Goal: Task Accomplishment & Management: Manage account settings

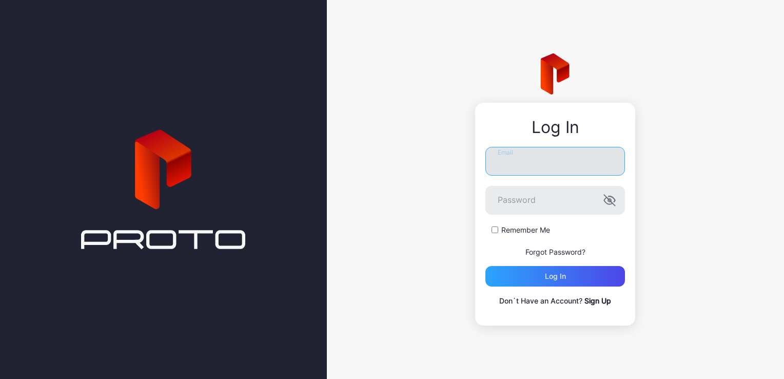
click at [529, 157] on input "Email" at bounding box center [555, 161] width 140 height 29
type input "*"
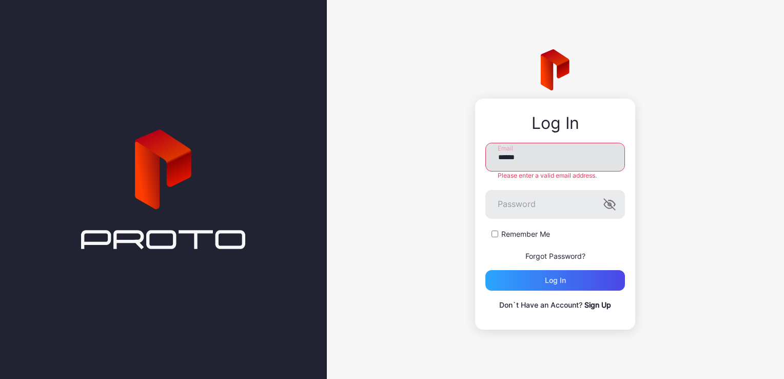
click at [537, 158] on input "******" at bounding box center [555, 157] width 140 height 29
paste input "**********"
type input "**********"
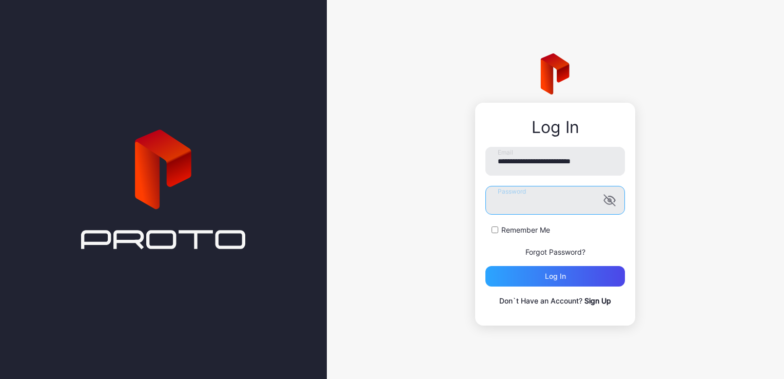
click at [485, 266] on button "Log in" at bounding box center [555, 276] width 140 height 21
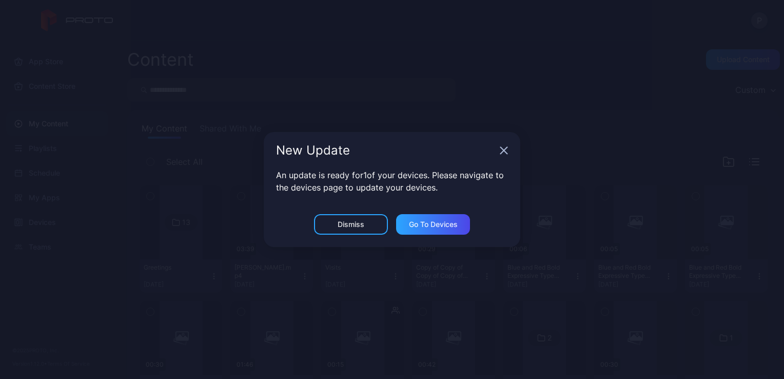
click at [505, 153] on icon "button" at bounding box center [504, 150] width 8 height 8
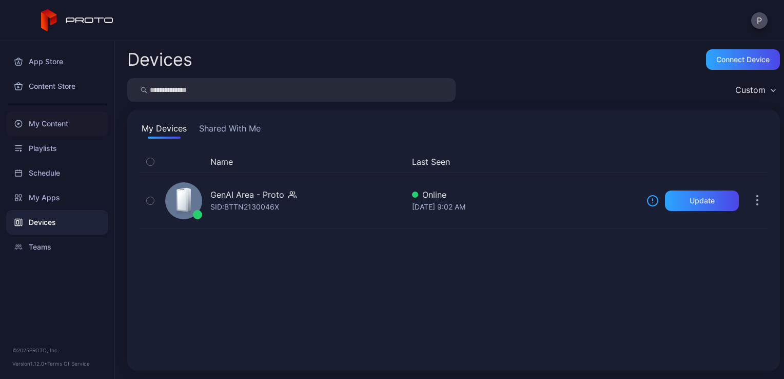
click at [72, 116] on div "My Content" at bounding box center [57, 123] width 102 height 25
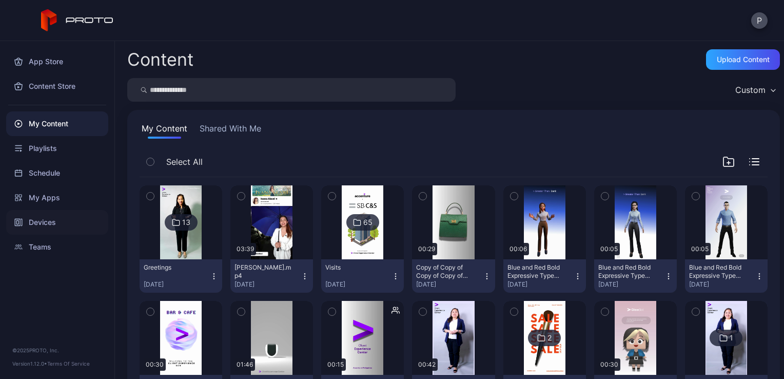
click at [84, 216] on div "Devices" at bounding box center [57, 222] width 102 height 25
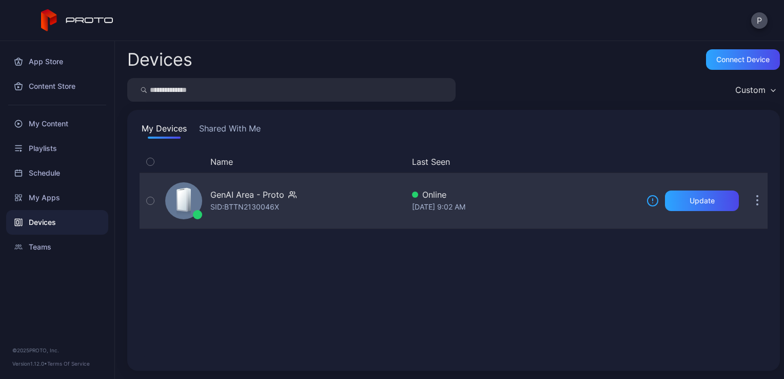
click at [296, 225] on div "GenAI Area - Proto SID: BTTN2130046X" at bounding box center [282, 200] width 243 height 51
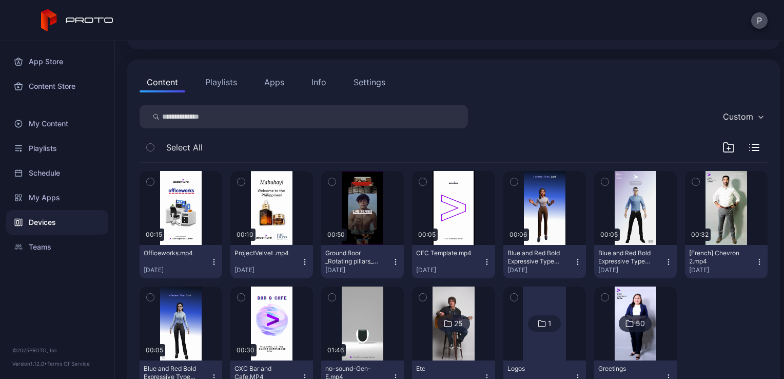
scroll to position [129, 0]
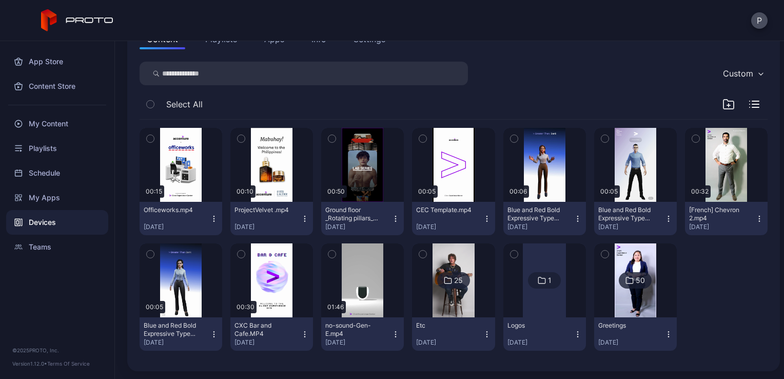
click at [644, 280] on img at bounding box center [635, 280] width 42 height 74
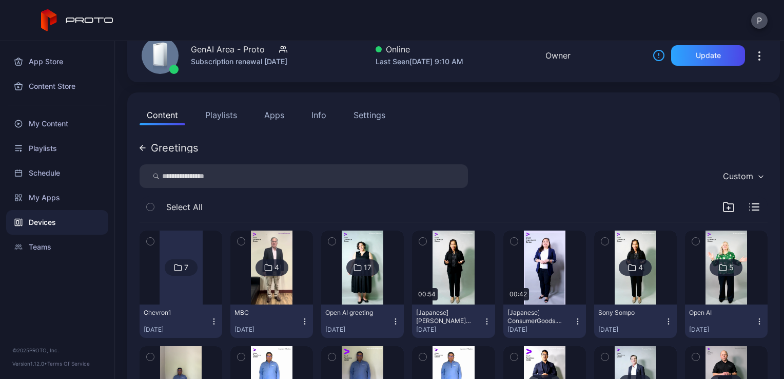
scroll to position [0, 0]
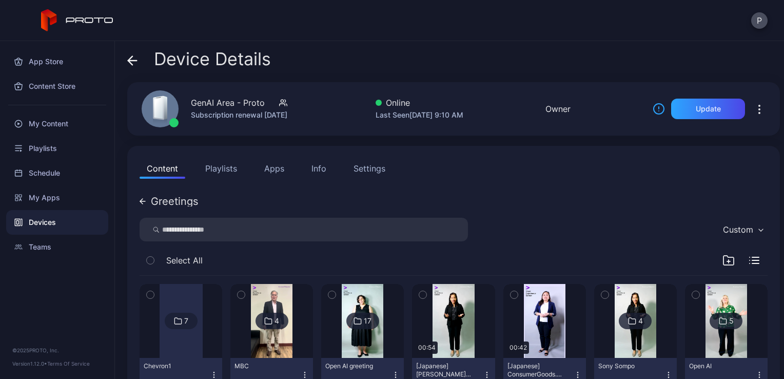
click at [132, 61] on icon at bounding box center [132, 61] width 9 height 0
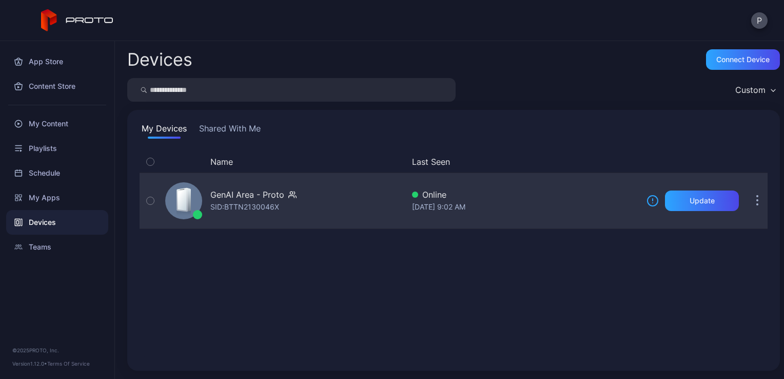
click at [254, 211] on div "SID: BTTN2130046X" at bounding box center [244, 207] width 69 height 12
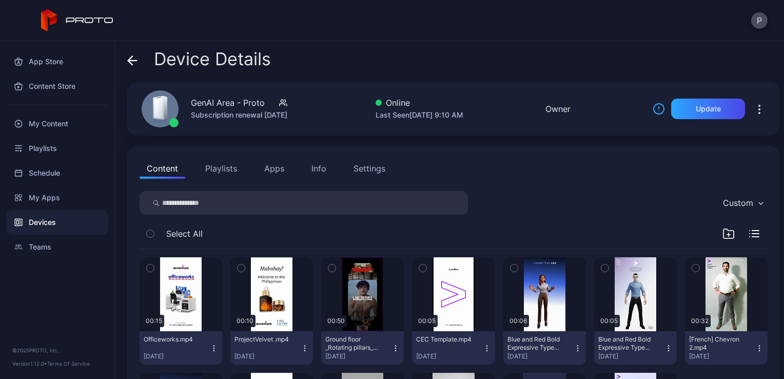
click at [722, 233] on icon "button" at bounding box center [728, 233] width 12 height 12
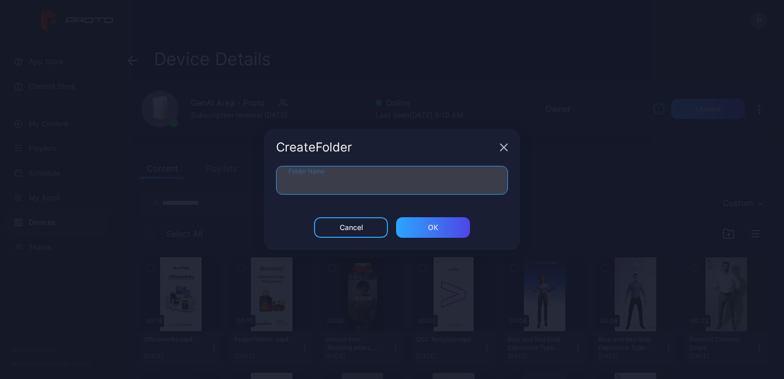
click at [478, 177] on input "Folder Name" at bounding box center [392, 180] width 232 height 29
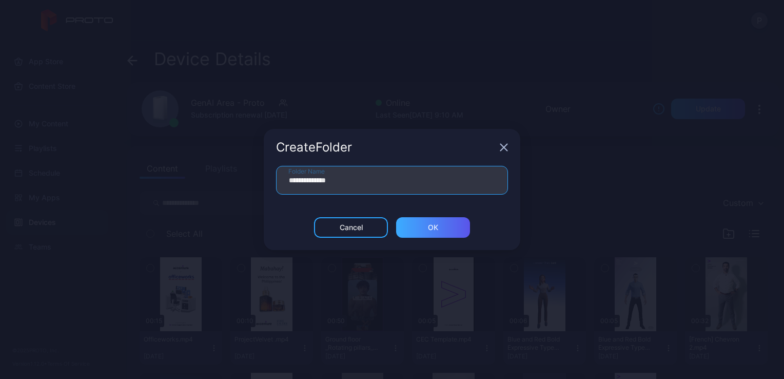
type input "**********"
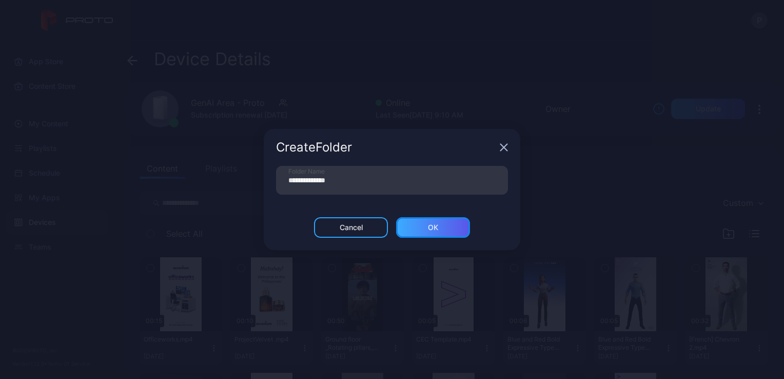
click at [469, 232] on div "ОК" at bounding box center [433, 227] width 74 height 21
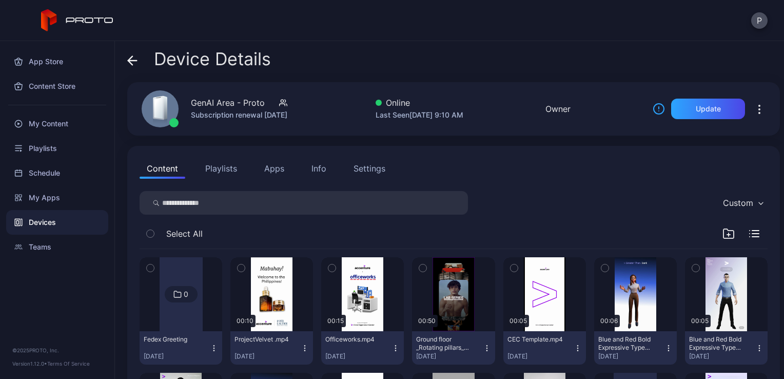
scroll to position [137, 0]
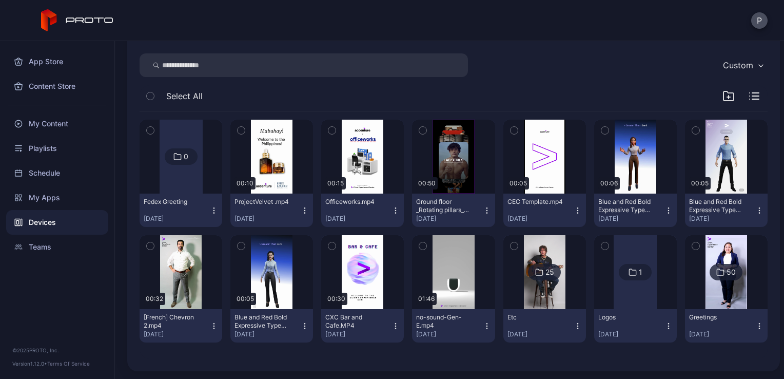
click at [716, 272] on icon at bounding box center [720, 272] width 8 height 12
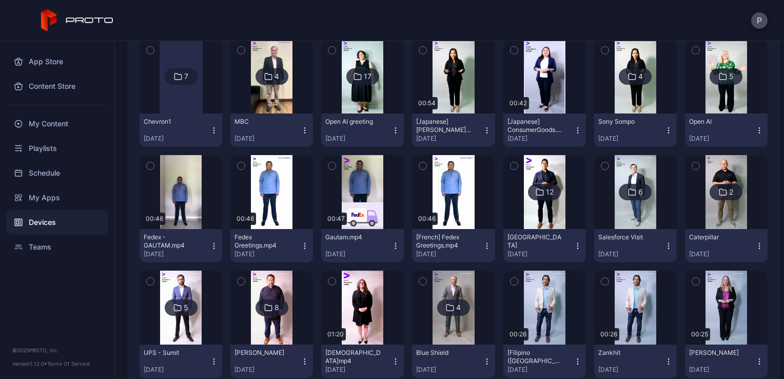
scroll to position [248, 0]
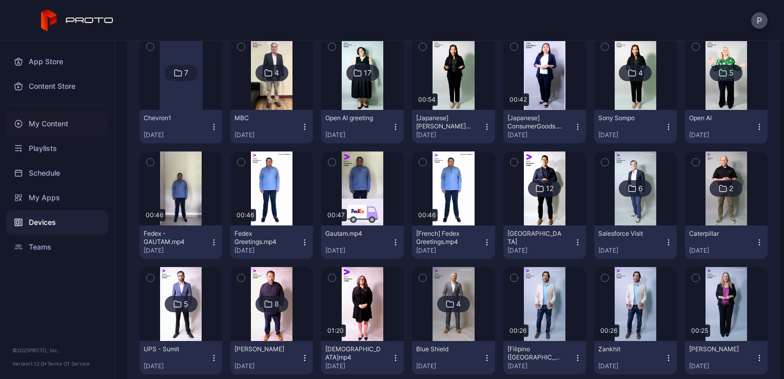
click at [79, 122] on div "My Content" at bounding box center [57, 123] width 102 height 25
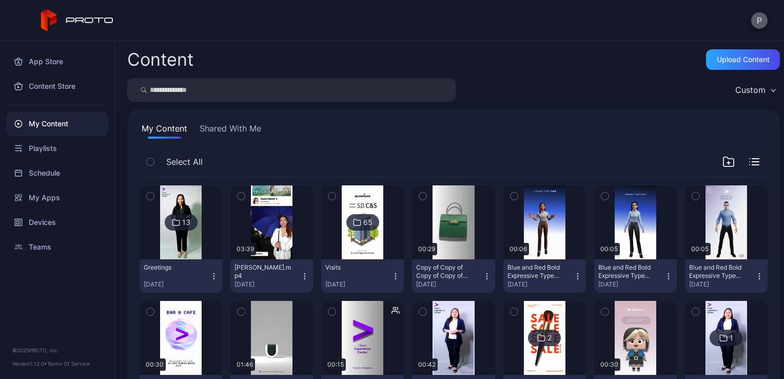
click at [762, 17] on button "P" at bounding box center [759, 20] width 16 height 16
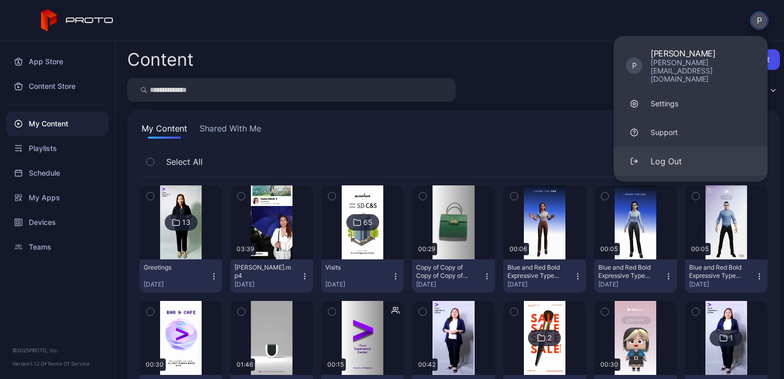
click at [687, 148] on button "Log Out" at bounding box center [690, 161] width 154 height 29
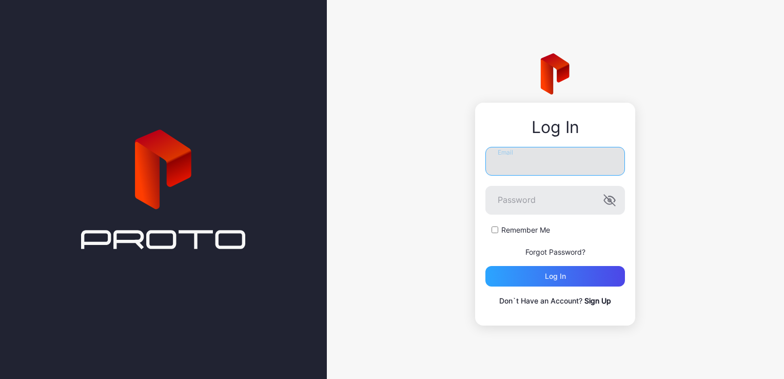
click at [583, 162] on input "Email" at bounding box center [555, 161] width 140 height 29
type input "**********"
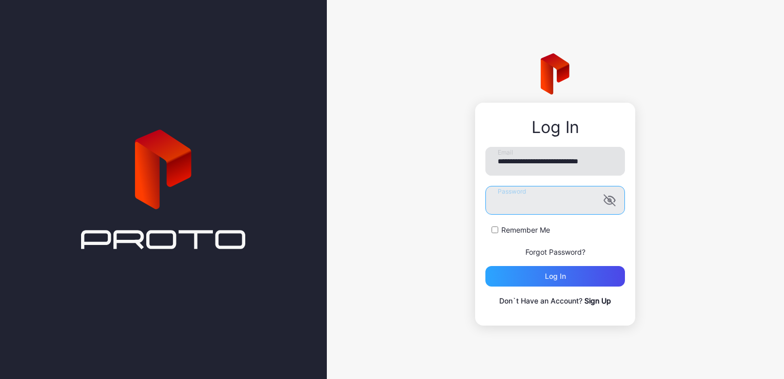
click at [485, 266] on button "Log in" at bounding box center [555, 276] width 140 height 21
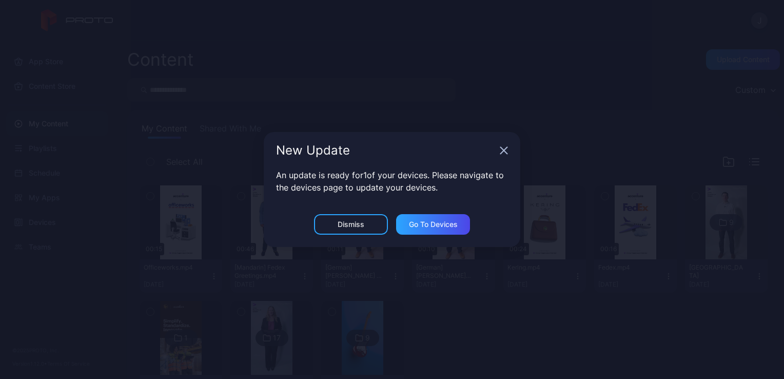
click at [503, 155] on div "New Update" at bounding box center [392, 150] width 256 height 37
click at [505, 151] on icon "button" at bounding box center [504, 150] width 8 height 8
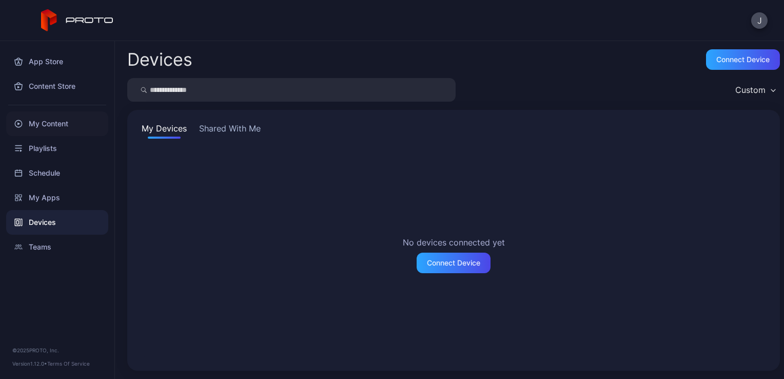
click at [88, 121] on div "My Content" at bounding box center [57, 123] width 102 height 25
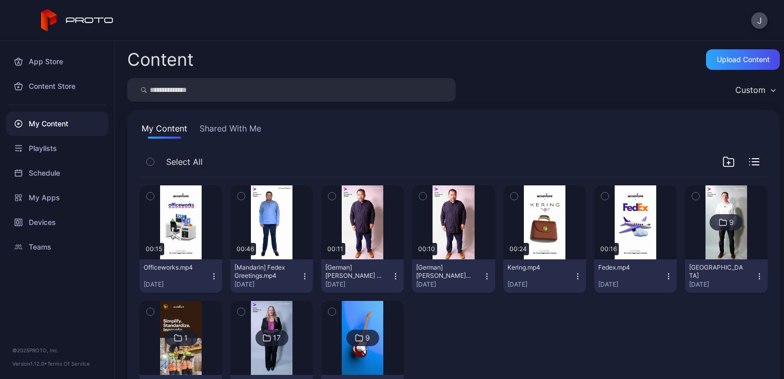
scroll to position [57, 0]
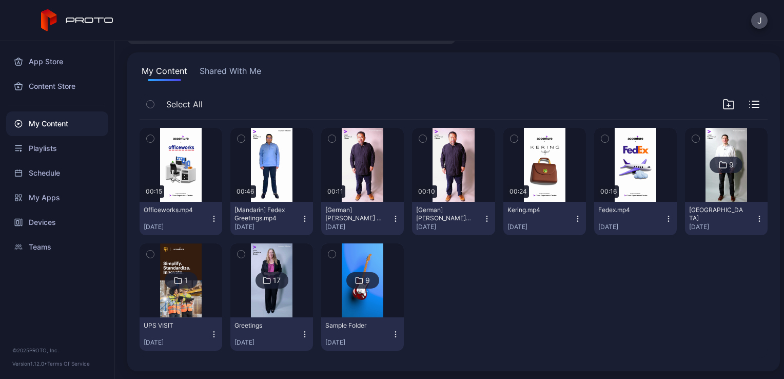
click at [302, 217] on icon "button" at bounding box center [305, 218] width 8 height 8
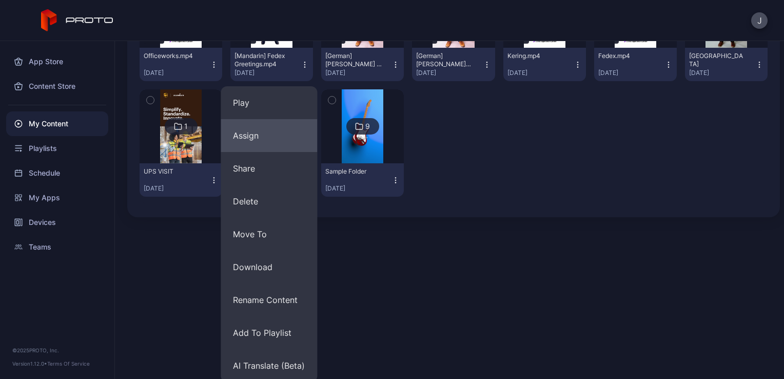
scroll to position [214, 0]
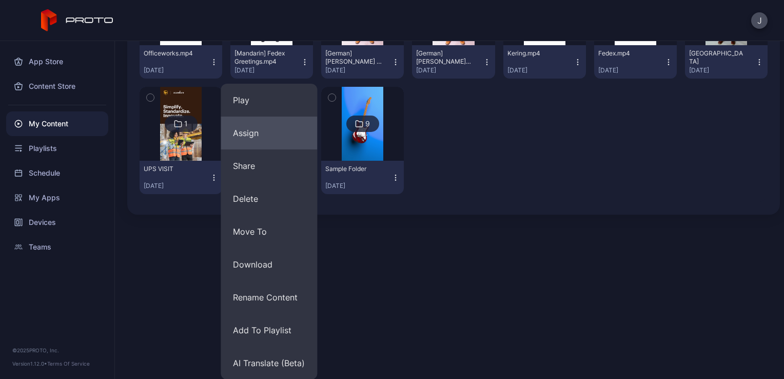
click at [266, 137] on button "Assign" at bounding box center [269, 132] width 96 height 33
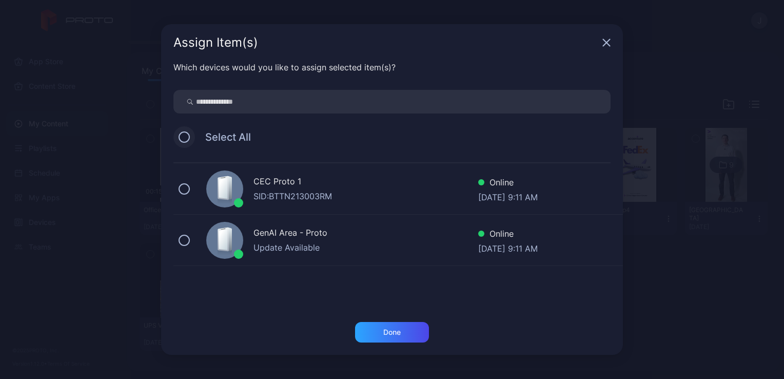
click at [187, 139] on button at bounding box center [183, 136] width 11 height 11
click at [386, 333] on div "Done" at bounding box center [391, 332] width 17 height 8
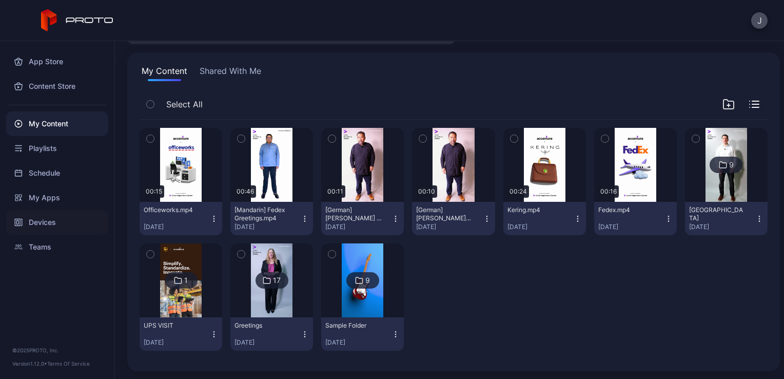
click at [72, 218] on div "Devices" at bounding box center [57, 222] width 102 height 25
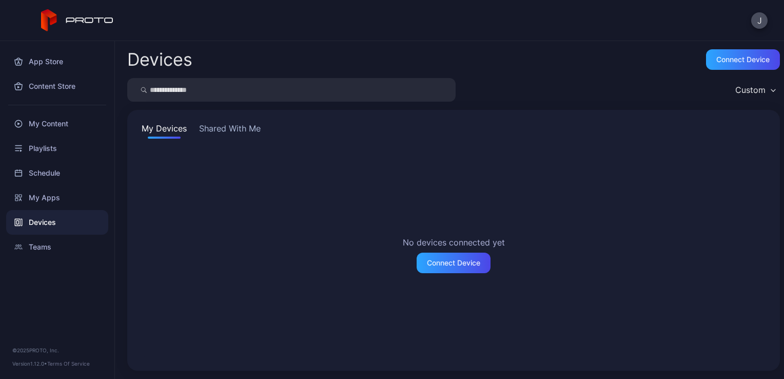
click at [218, 134] on button "Shared With Me" at bounding box center [230, 130] width 66 height 16
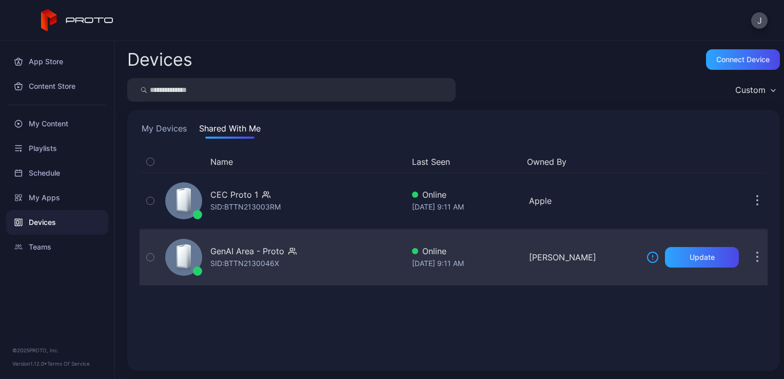
click at [330, 253] on div "GenAI Area - Proto SID: BTTN2130046X" at bounding box center [282, 256] width 243 height 51
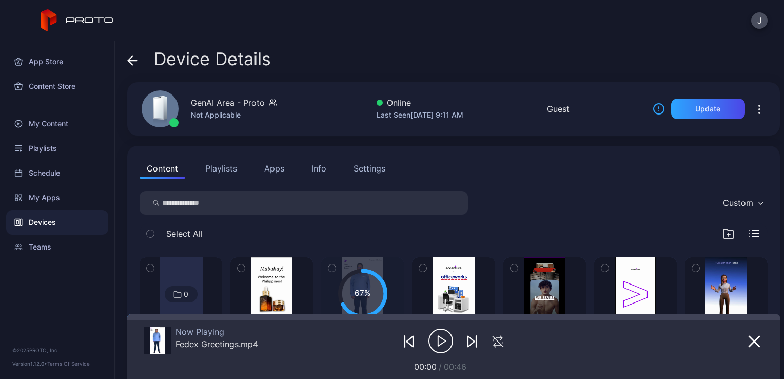
click at [134, 63] on icon at bounding box center [132, 60] width 10 height 10
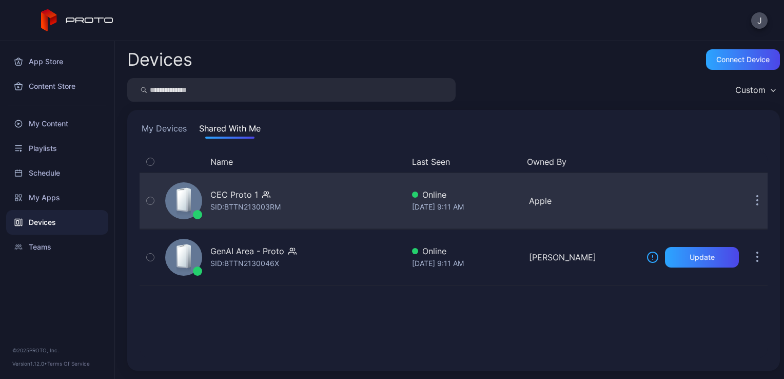
click at [306, 212] on div "CEC Proto 1 SID: BTTN213003RM" at bounding box center [282, 200] width 243 height 51
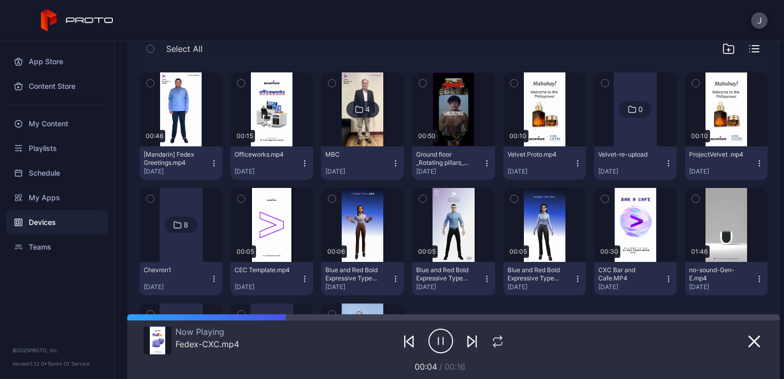
scroll to position [188, 0]
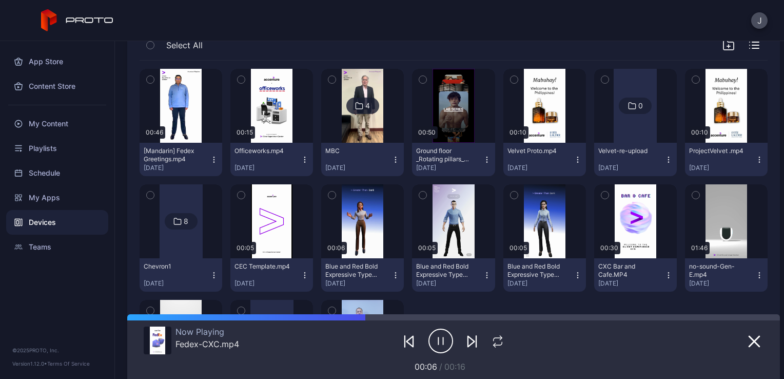
click at [214, 160] on icon "button" at bounding box center [214, 159] width 8 height 8
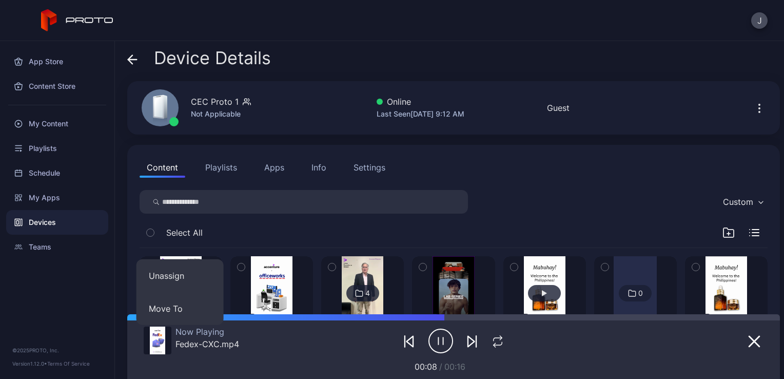
scroll to position [0, 0]
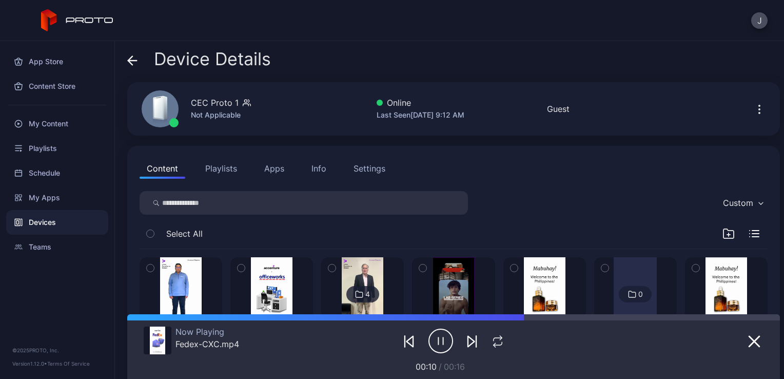
click at [722, 231] on icon "button" at bounding box center [728, 233] width 12 height 12
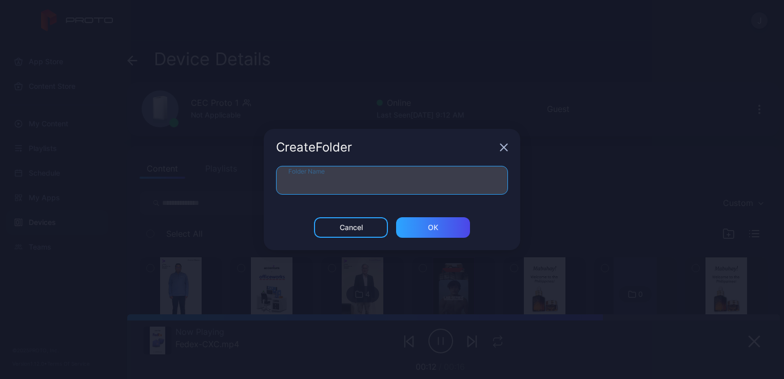
click at [478, 191] on input "Folder Name" at bounding box center [392, 180] width 232 height 29
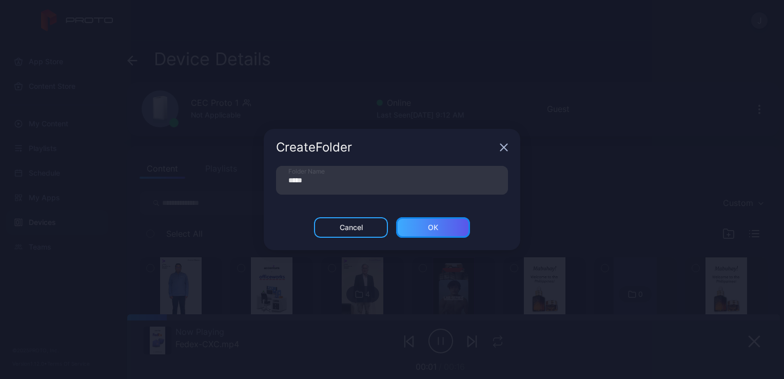
click at [466, 227] on div "ОК" at bounding box center [433, 227] width 74 height 21
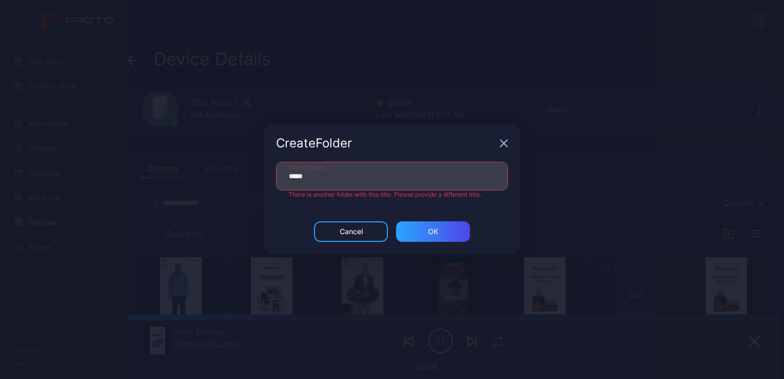
click at [368, 177] on input "*****" at bounding box center [392, 176] width 232 height 29
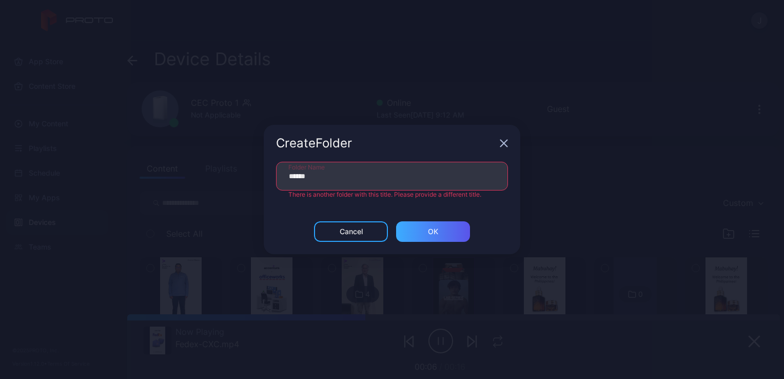
type input "******"
click at [423, 230] on div "ОК" at bounding box center [433, 231] width 74 height 21
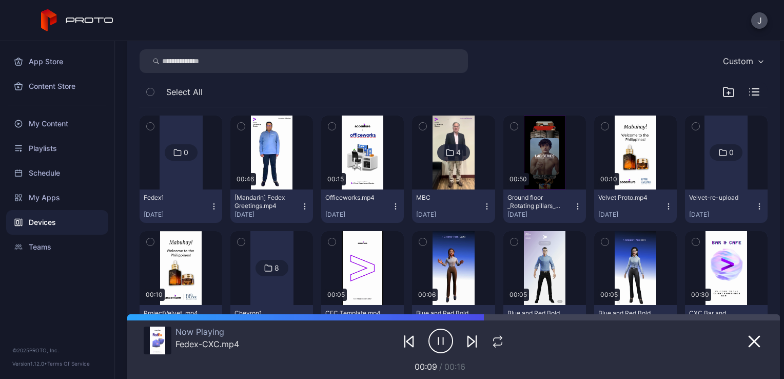
scroll to position [153, 0]
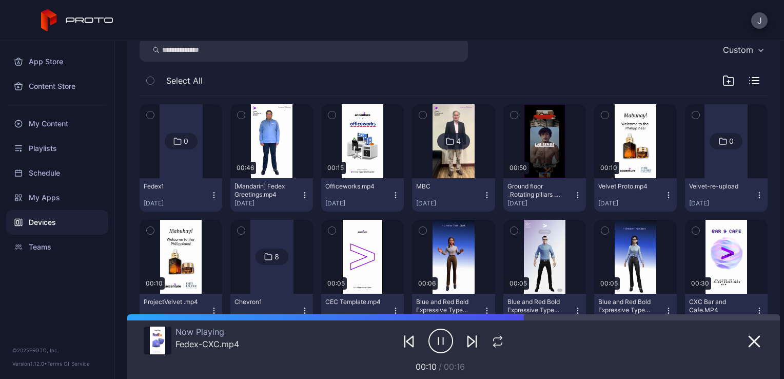
click at [301, 195] on icon "button" at bounding box center [305, 195] width 8 height 8
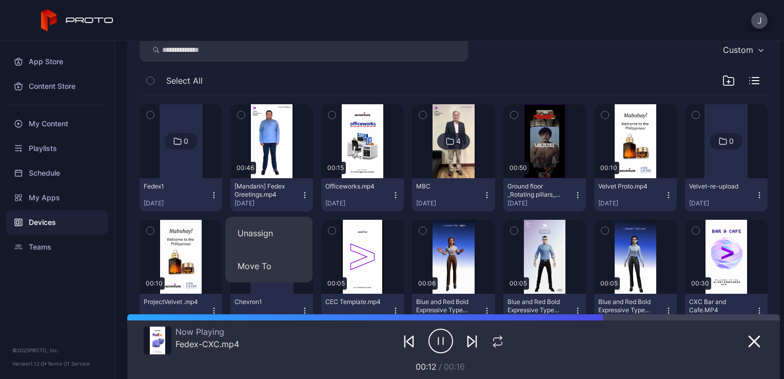
click at [305, 194] on icon "button" at bounding box center [305, 195] width 8 height 8
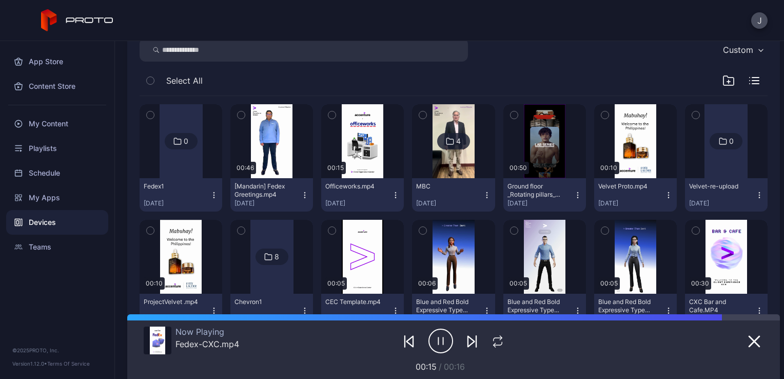
click at [239, 117] on icon "button" at bounding box center [240, 114] width 7 height 11
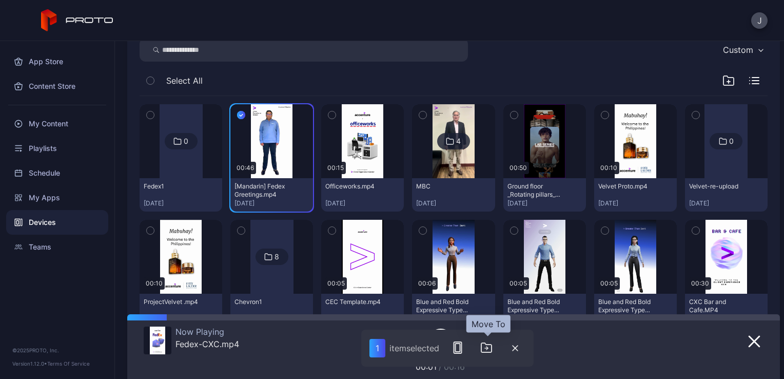
click at [491, 344] on icon "button" at bounding box center [486, 347] width 10 height 9
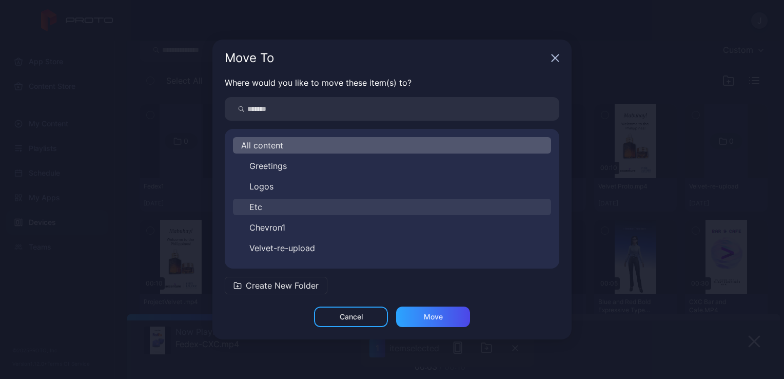
scroll to position [37, 0]
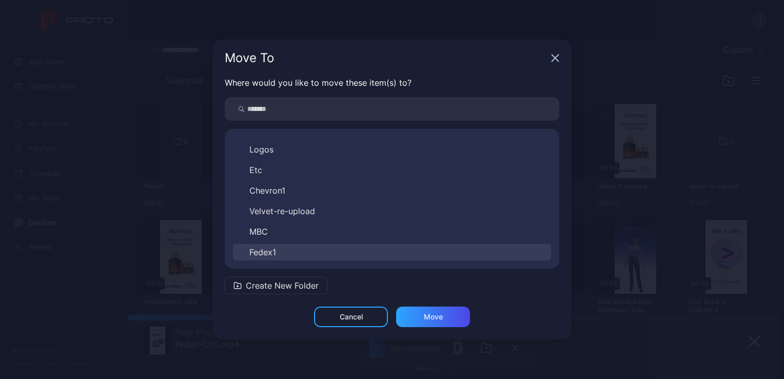
click at [340, 247] on button "Fedex1" at bounding box center [392, 252] width 318 height 16
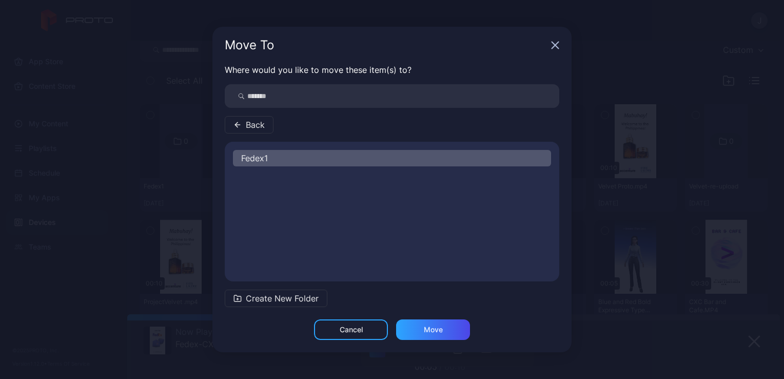
scroll to position [0, 0]
click at [443, 327] on div "Move" at bounding box center [433, 329] width 74 height 21
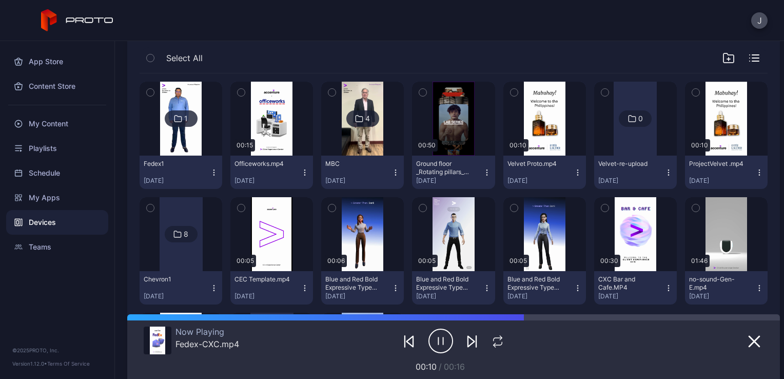
scroll to position [178, 0]
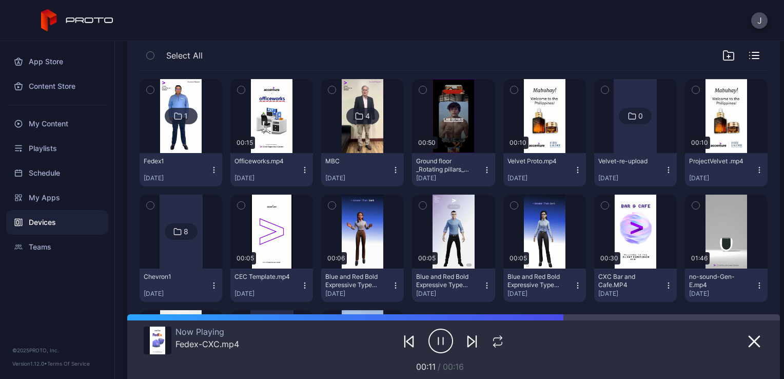
click at [193, 120] on div "1" at bounding box center [181, 116] width 33 height 16
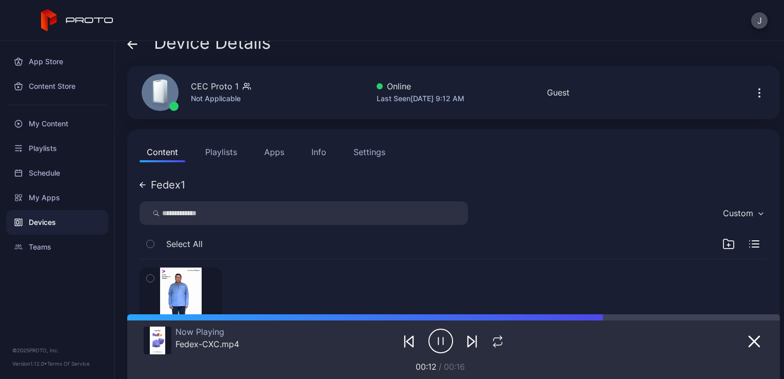
scroll to position [105, 0]
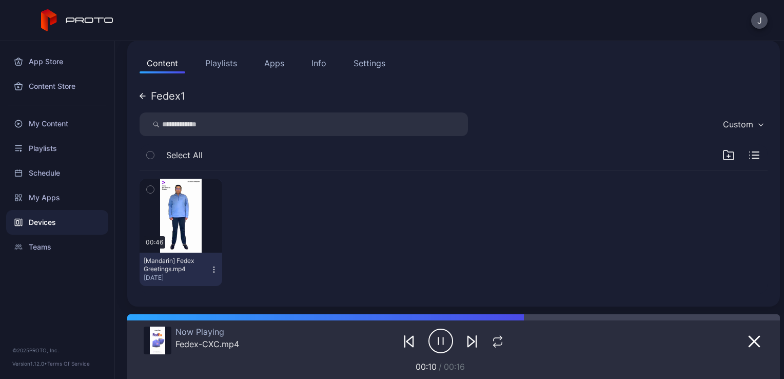
click at [141, 99] on div "Fedex1" at bounding box center [163, 96] width 46 height 10
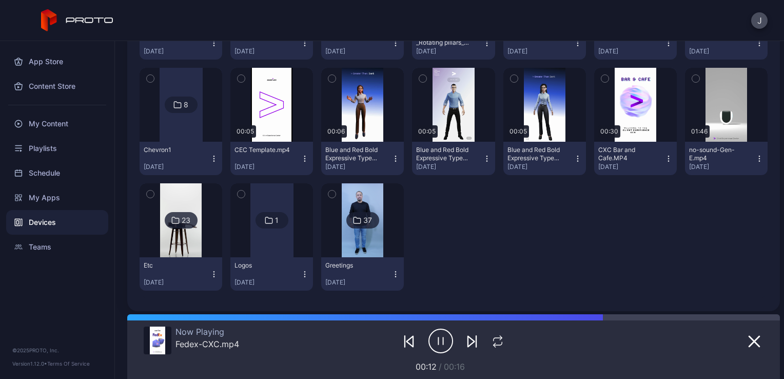
scroll to position [306, 0]
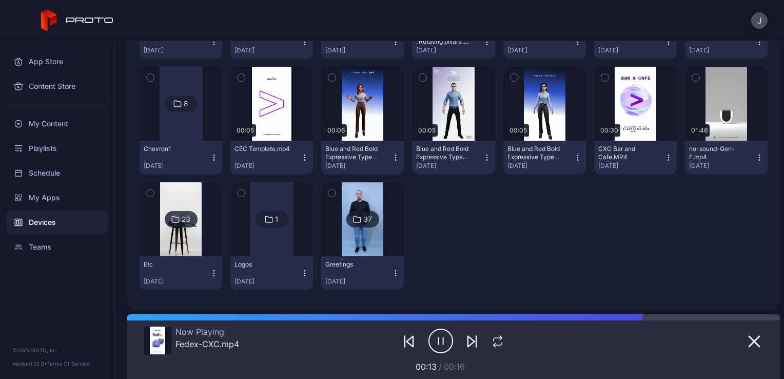
click at [351, 227] on img at bounding box center [363, 219] width 42 height 74
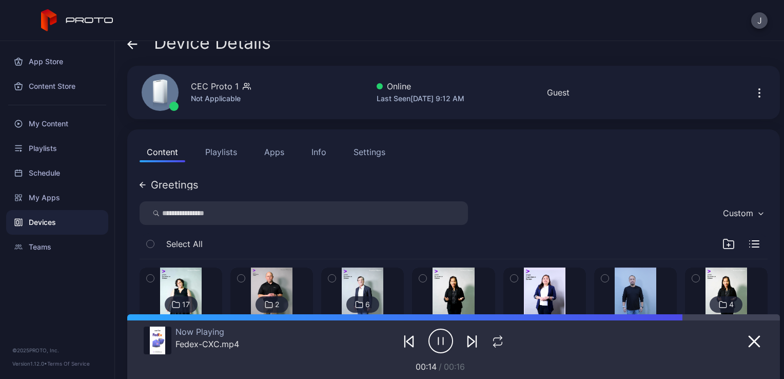
scroll to position [332, 0]
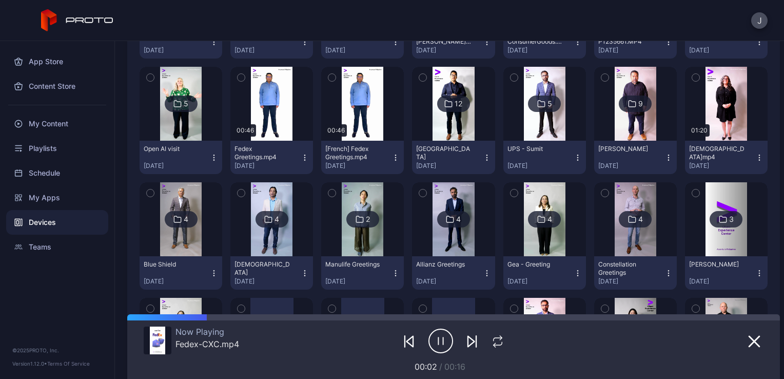
click at [300, 152] on button "Fedex Greetings.mp4 [DATE]" at bounding box center [271, 157] width 83 height 33
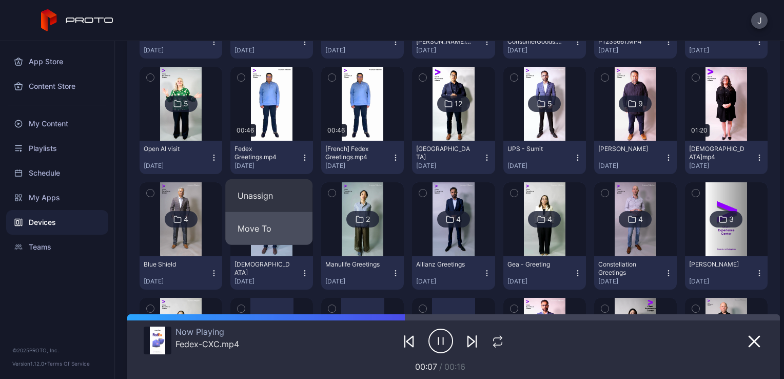
click at [290, 226] on button "Move To" at bounding box center [268, 228] width 87 height 33
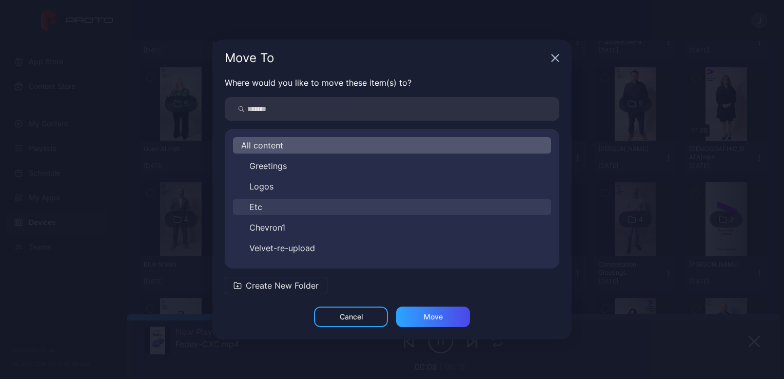
scroll to position [37, 0]
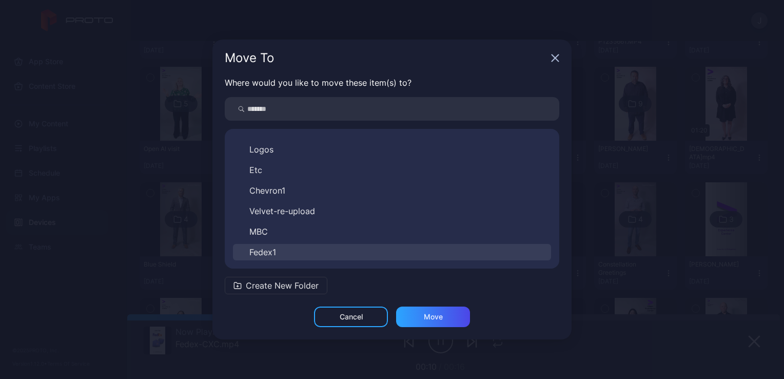
click at [336, 248] on button "Fedex1" at bounding box center [392, 252] width 318 height 16
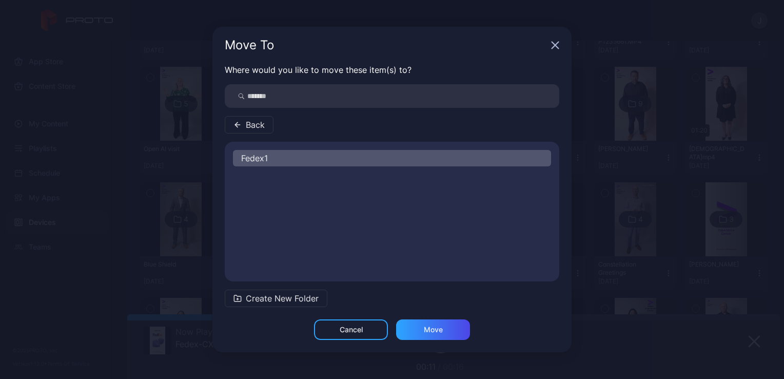
scroll to position [0, 0]
click at [433, 329] on div "Move" at bounding box center [433, 329] width 19 height 8
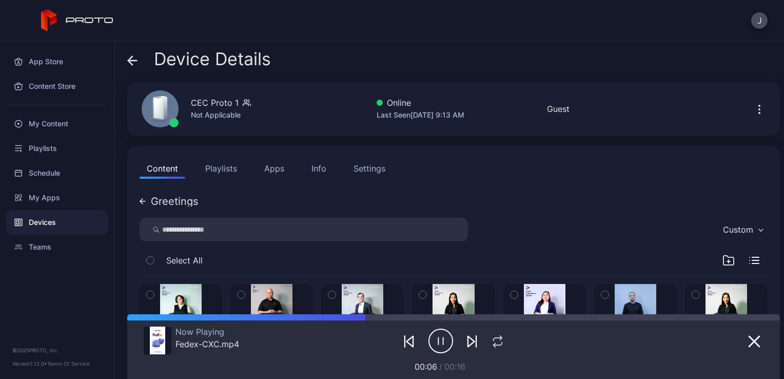
click at [133, 63] on icon at bounding box center [132, 60] width 10 height 10
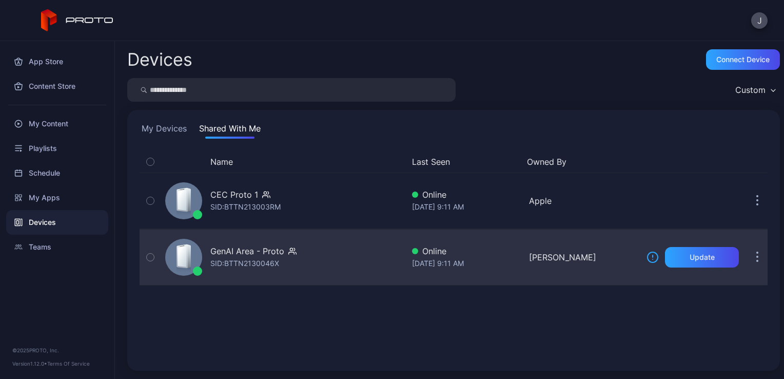
click at [341, 253] on div "GenAI Area - Proto SID: BTTN2130046X" at bounding box center [282, 256] width 243 height 51
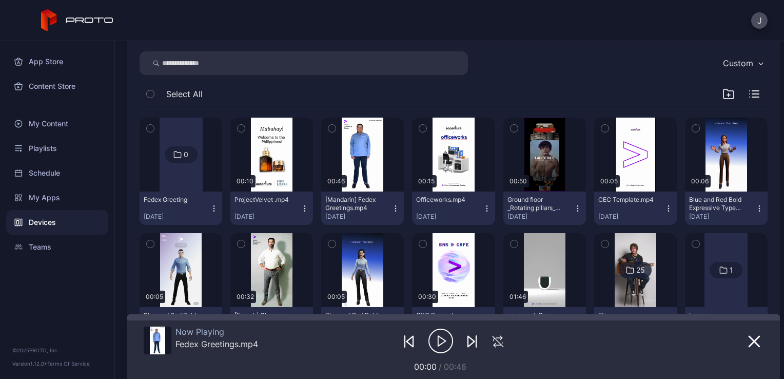
scroll to position [143, 0]
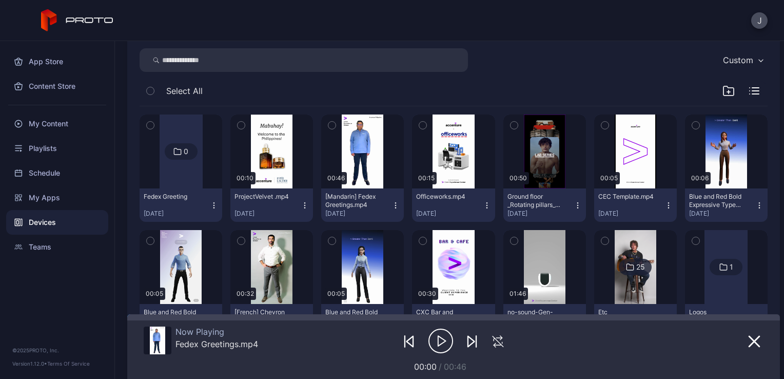
click at [391, 204] on icon "button" at bounding box center [395, 205] width 8 height 8
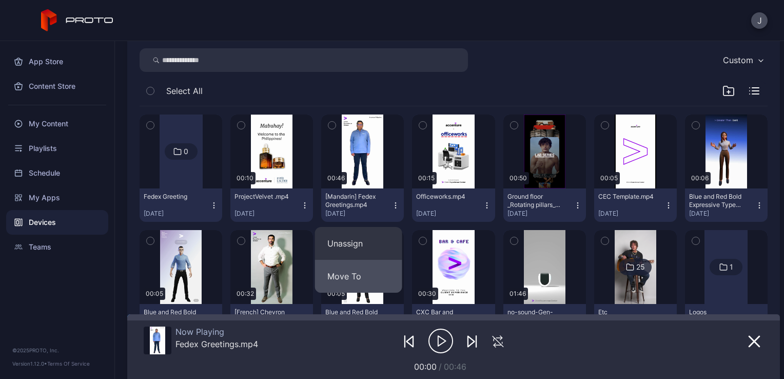
click at [365, 266] on button "Move To" at bounding box center [358, 276] width 87 height 33
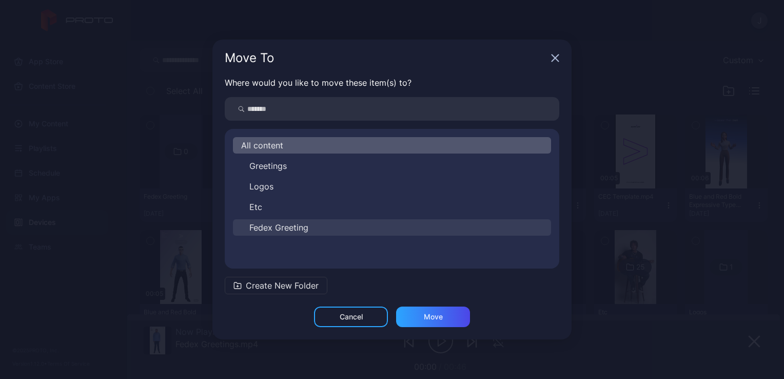
click at [341, 228] on button "Fedex Greeting" at bounding box center [392, 227] width 318 height 16
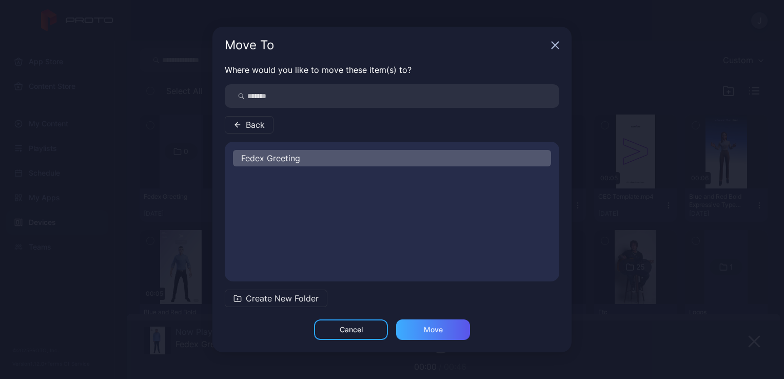
click at [448, 327] on div "Move" at bounding box center [433, 329] width 74 height 21
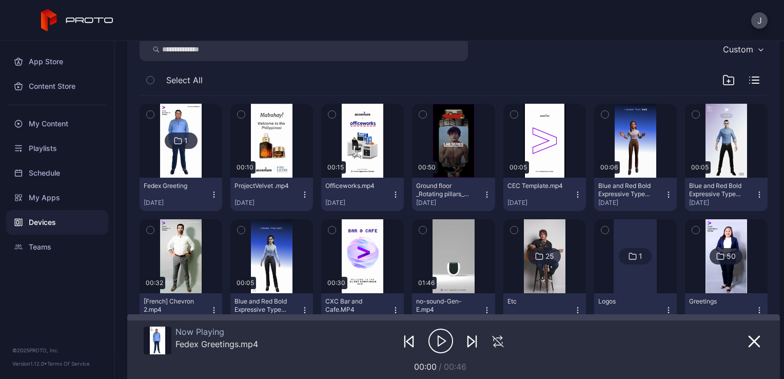
scroll to position [202, 0]
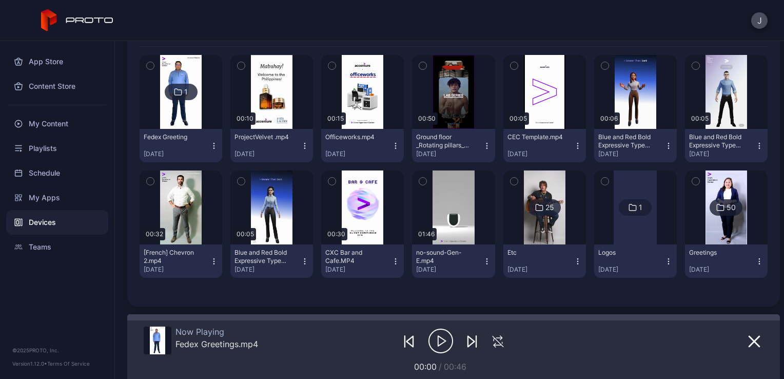
click at [726, 203] on div "50" at bounding box center [730, 207] width 9 height 9
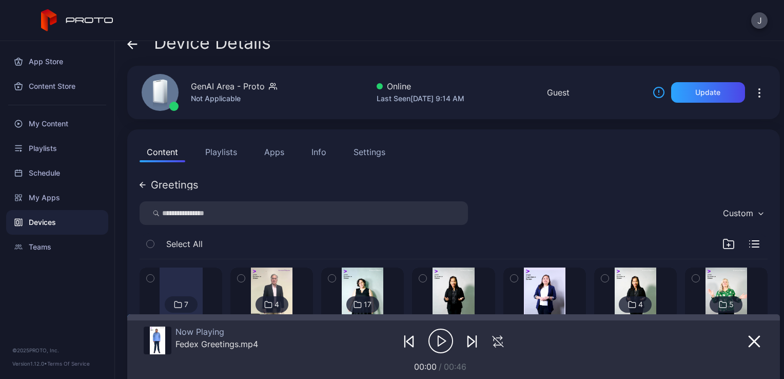
scroll to position [229, 0]
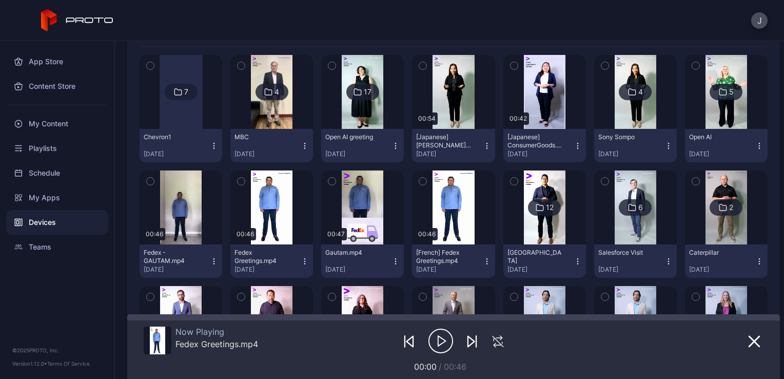
click at [297, 265] on button "Fedex Greetings.mp4 [DATE]" at bounding box center [271, 260] width 83 height 33
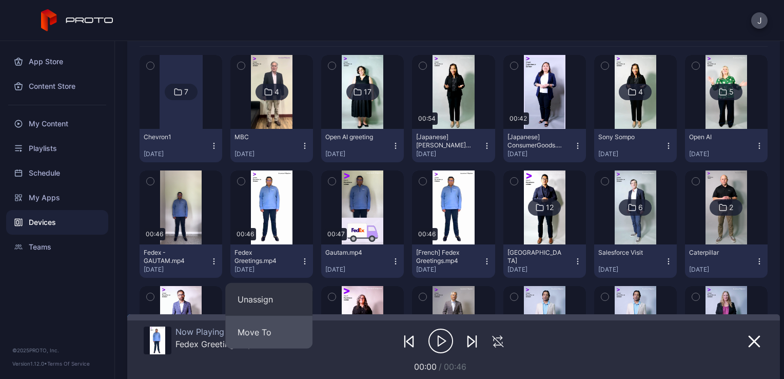
click at [272, 335] on button "Move To" at bounding box center [268, 331] width 87 height 33
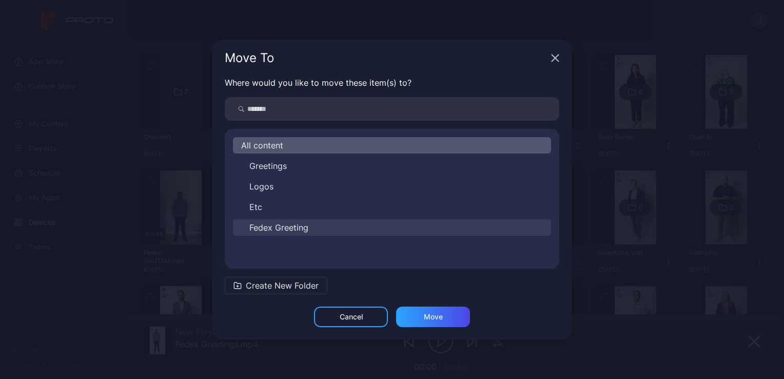
click at [331, 221] on button "Fedex Greeting" at bounding box center [392, 227] width 318 height 16
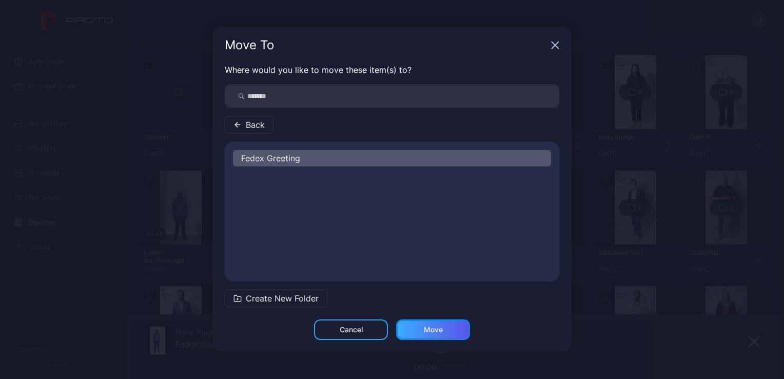
click at [436, 329] on div "Move" at bounding box center [433, 329] width 19 height 8
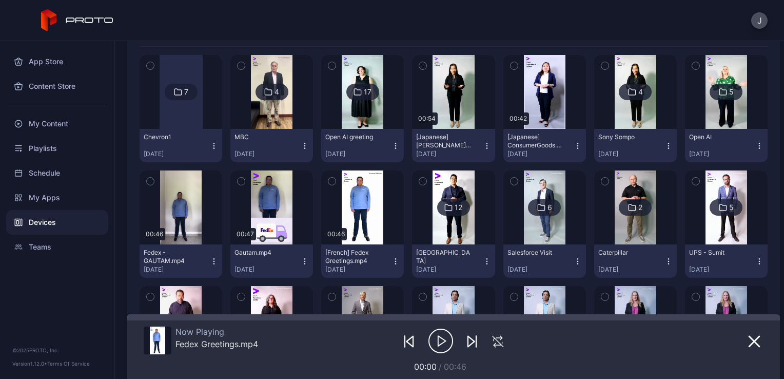
click at [441, 23] on div "J" at bounding box center [392, 20] width 784 height 41
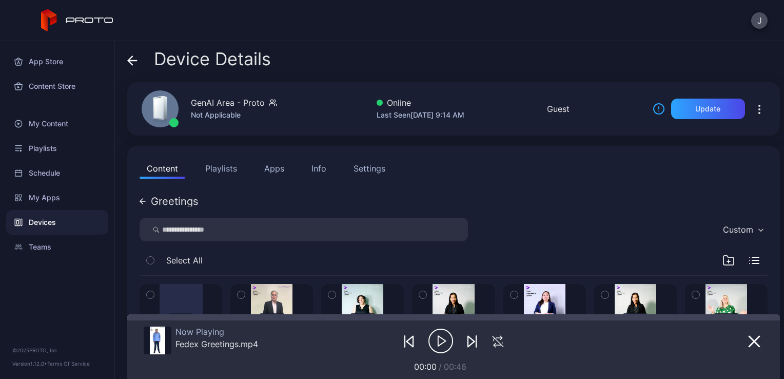
click at [137, 62] on icon at bounding box center [132, 60] width 10 height 10
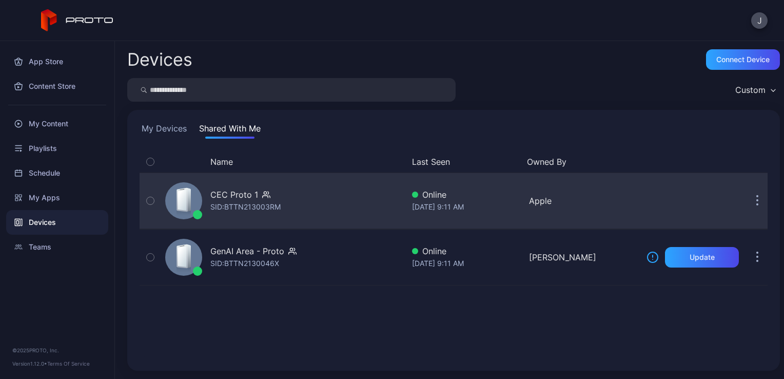
click at [310, 202] on div "CEC Proto 1 SID: BTTN213003RM" at bounding box center [282, 200] width 243 height 51
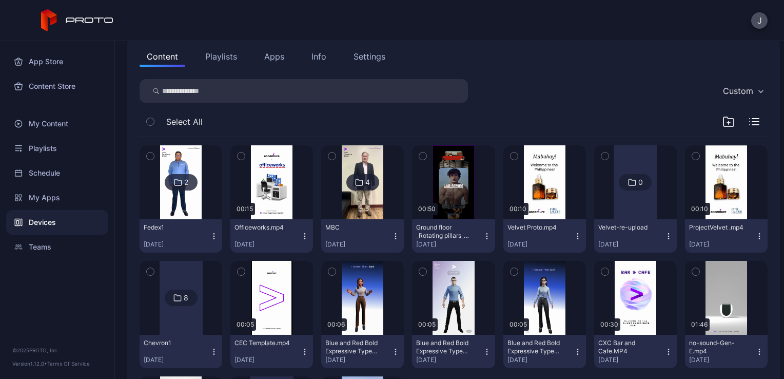
scroll to position [112, 0]
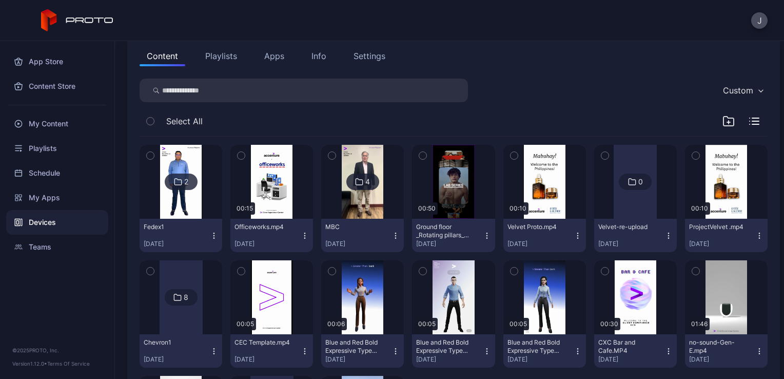
click at [187, 192] on img at bounding box center [181, 182] width 42 height 74
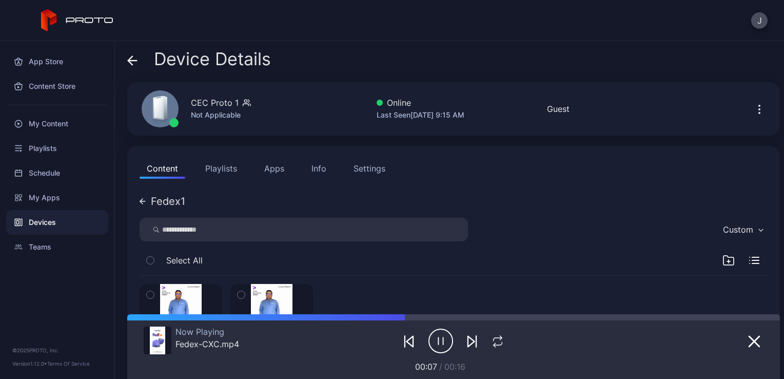
scroll to position [105, 0]
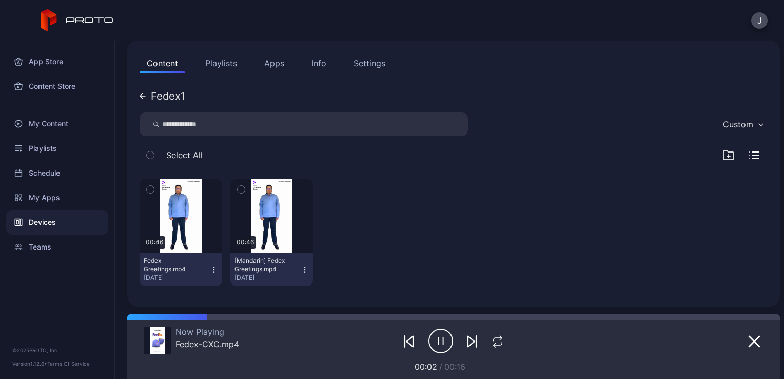
click at [141, 94] on icon at bounding box center [141, 95] width 3 height 5
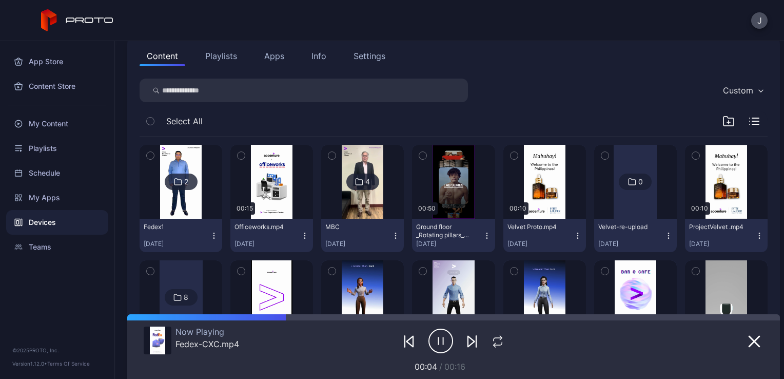
scroll to position [0, 0]
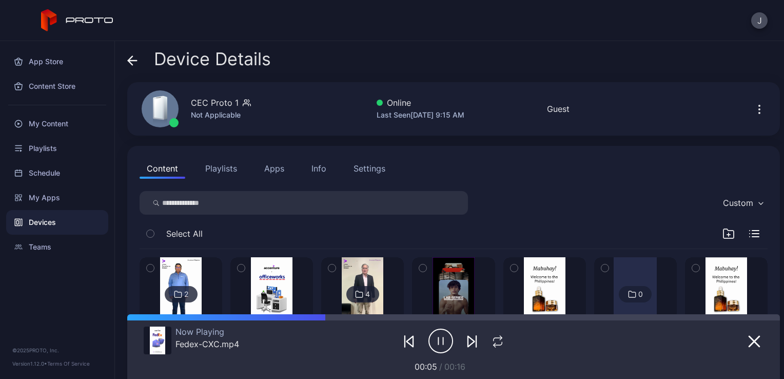
click at [137, 63] on div "Device Details" at bounding box center [199, 61] width 144 height 25
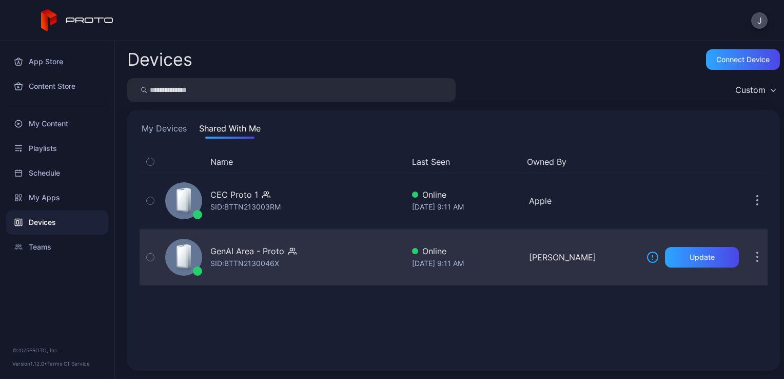
click at [359, 265] on div "GenAI Area - Proto SID: BTTN2130046X" at bounding box center [282, 256] width 243 height 51
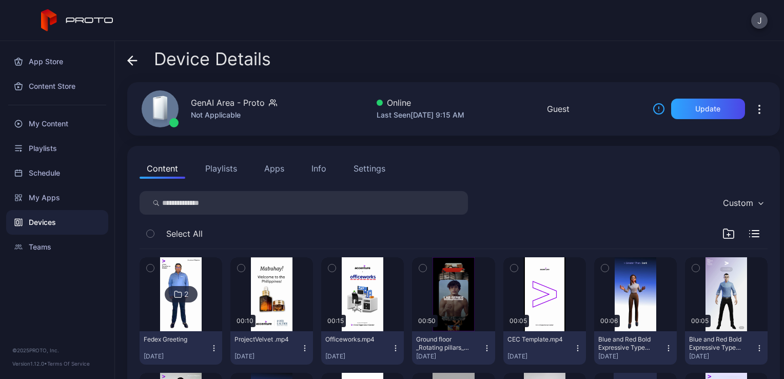
click at [181, 292] on div "2" at bounding box center [181, 294] width 33 height 16
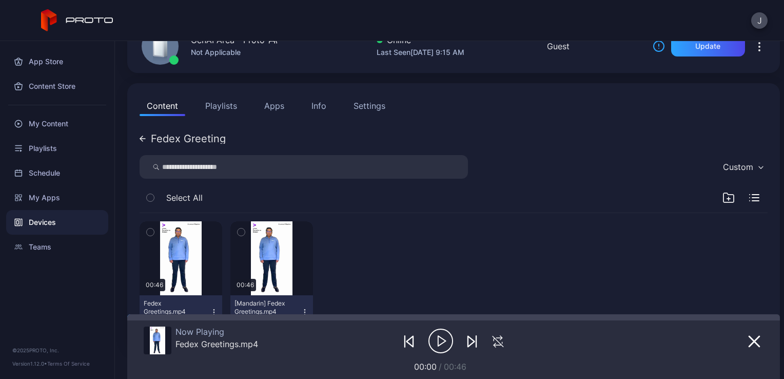
scroll to position [78, 0]
